Goal: Task Accomplishment & Management: Use online tool/utility

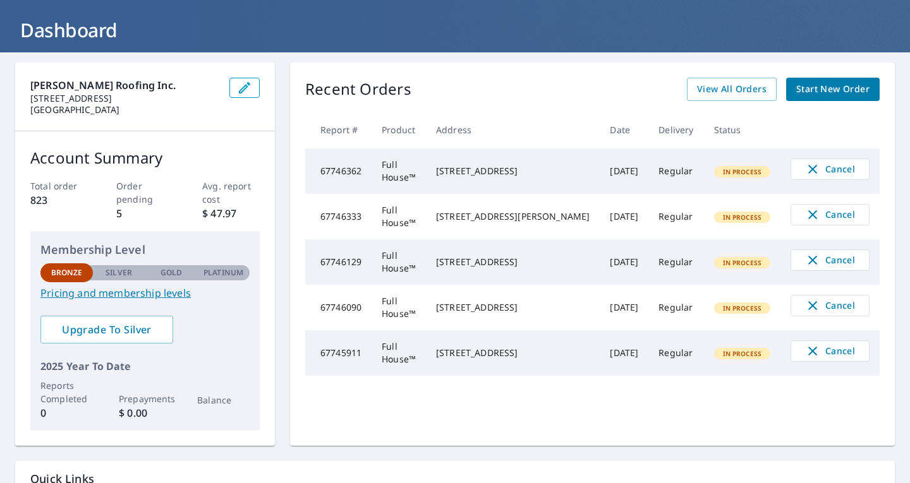
scroll to position [61, 0]
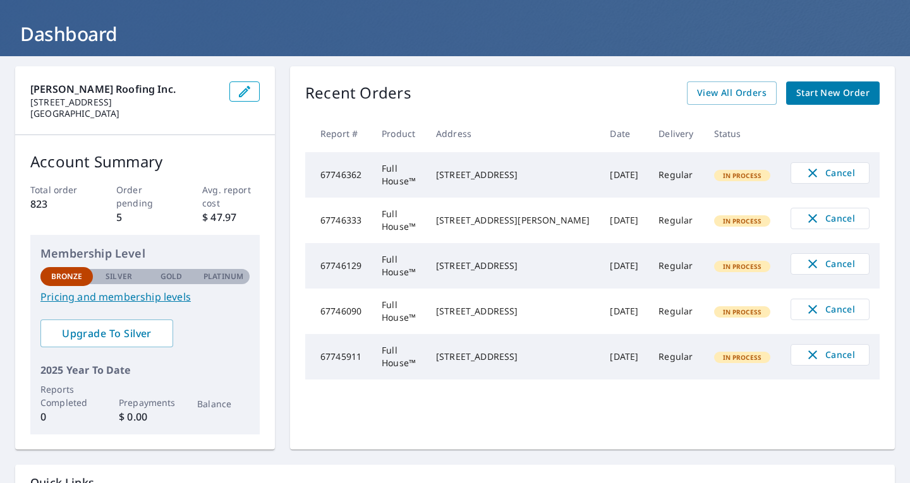
click at [724, 423] on div "Recent Orders View All Orders Start New Order Report # Product Address Date Del…" at bounding box center [592, 258] width 605 height 384
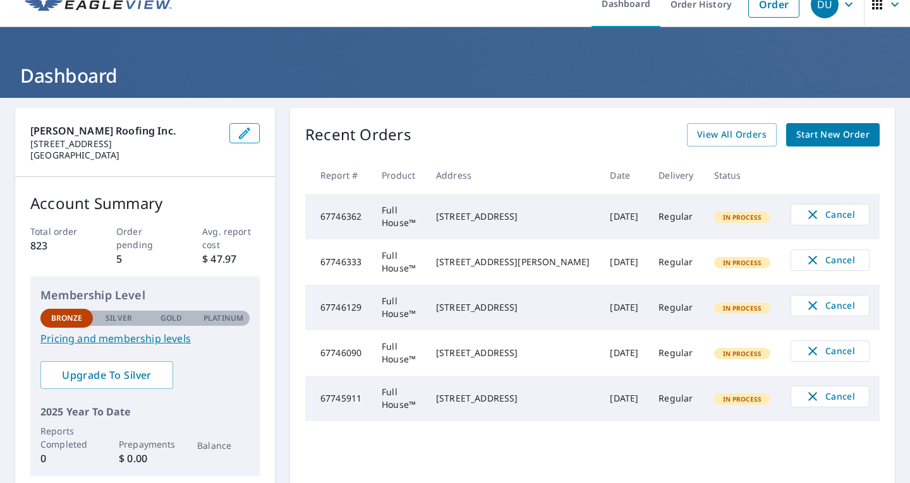
scroll to position [0, 0]
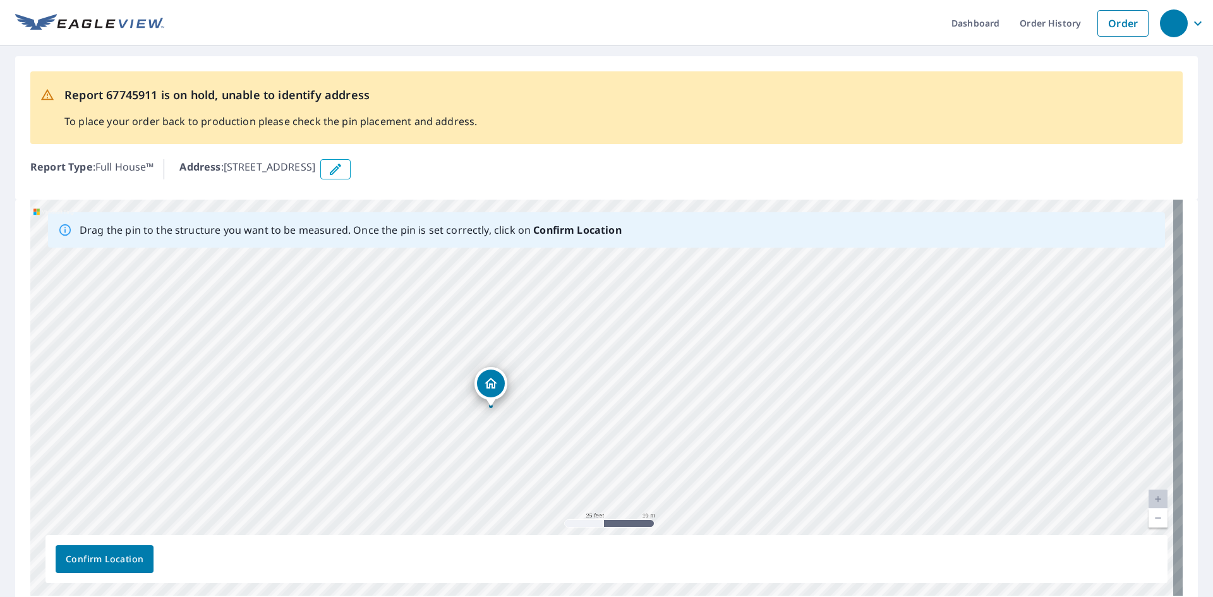
drag, startPoint x: 617, startPoint y: 441, endPoint x: 509, endPoint y: 451, distance: 108.5
click at [509, 451] on div "8151 Lazy River Rd San Diego, CA 92127" at bounding box center [606, 398] width 1152 height 396
drag, startPoint x: 581, startPoint y: 437, endPoint x: 463, endPoint y: 412, distance: 120.7
click at [463, 412] on div "8151 Lazy River Rd San Diego, CA 92127" at bounding box center [606, 398] width 1152 height 396
drag, startPoint x: 487, startPoint y: 350, endPoint x: 490, endPoint y: 357, distance: 7.6
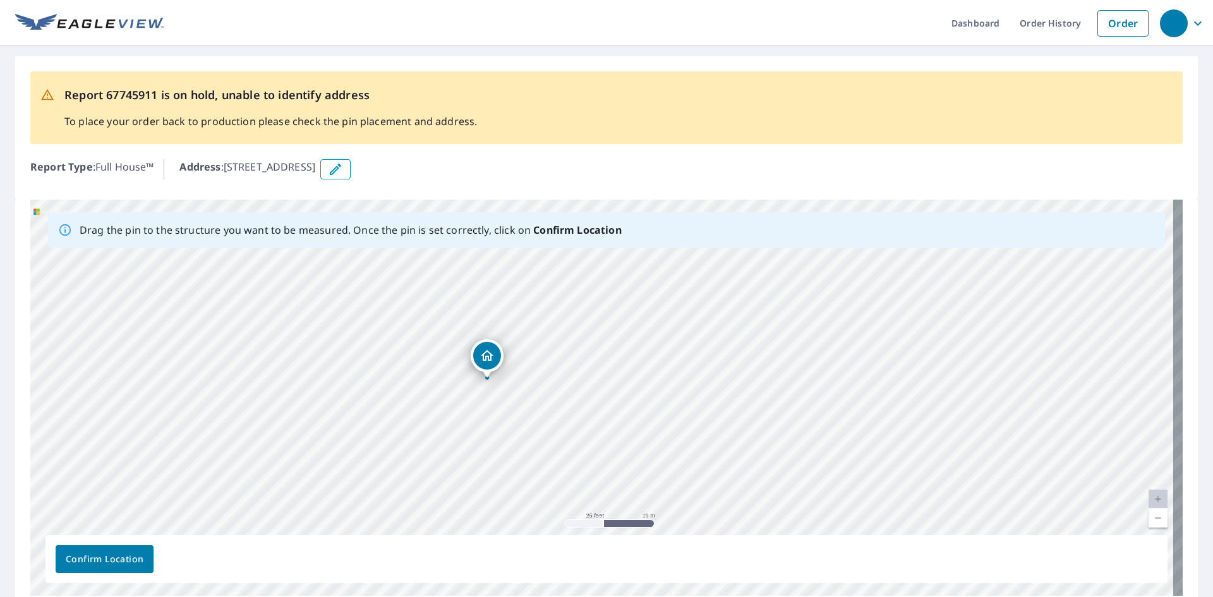
click at [490, 357] on div "8151 Lazy River Rd San Diego, CA 92127" at bounding box center [606, 398] width 1152 height 396
drag, startPoint x: 513, startPoint y: 418, endPoint x: 438, endPoint y: 408, distance: 76.0
click at [438, 408] on div "8151 Lazy River Rd San Diego, CA 92127" at bounding box center [606, 398] width 1152 height 396
click at [135, 556] on span "Confirm Location" at bounding box center [105, 560] width 78 height 16
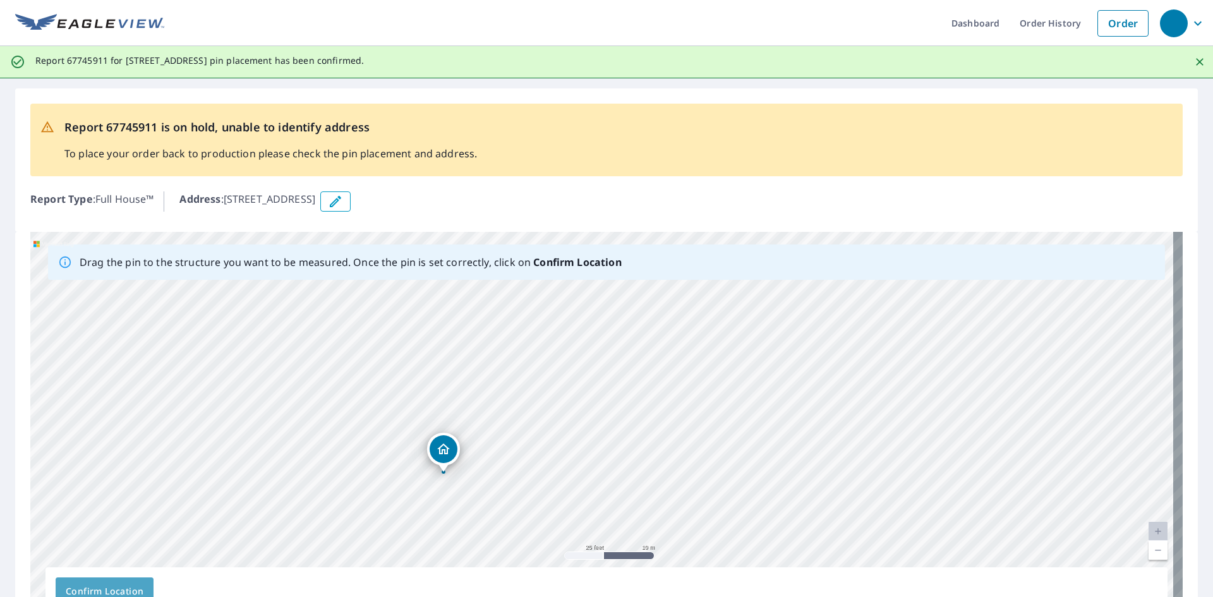
click at [125, 585] on span "Confirm Location" at bounding box center [105, 592] width 78 height 16
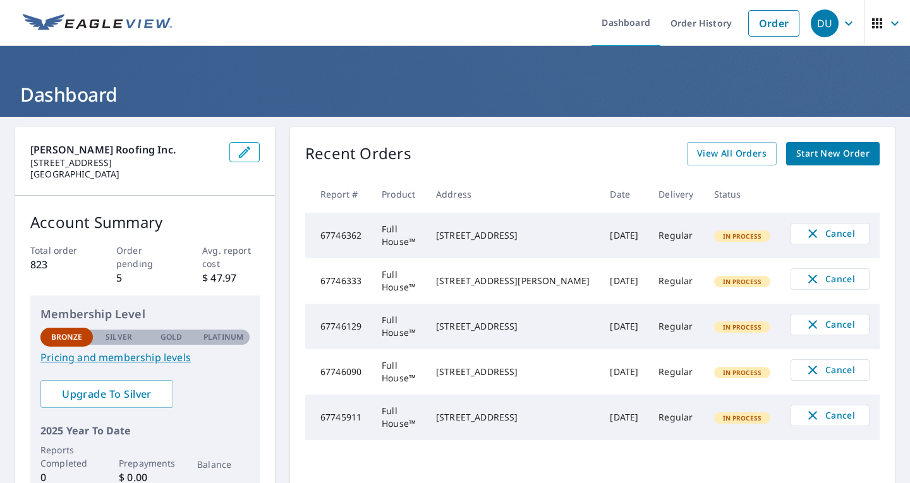
click at [396, 413] on td "Full House™" at bounding box center [399, 417] width 54 height 45
